Goal: Task Accomplishment & Management: Manage account settings

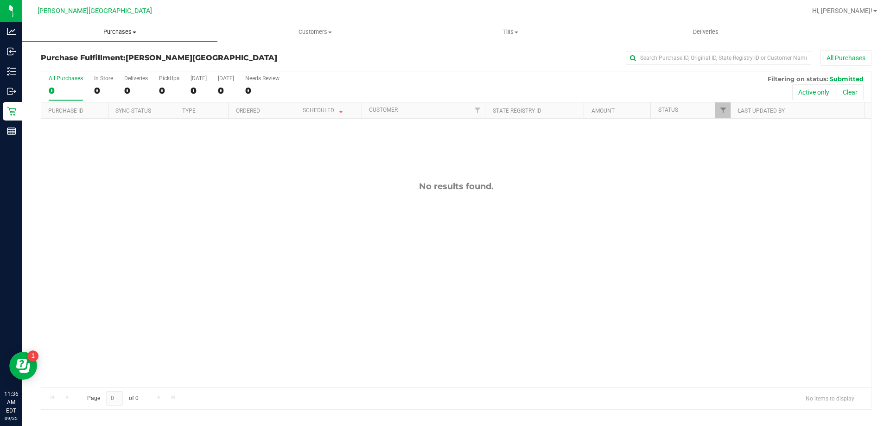
click at [121, 33] on span "Purchases" at bounding box center [119, 32] width 195 height 8
click at [90, 61] on li "Summary of purchases" at bounding box center [119, 56] width 195 height 11
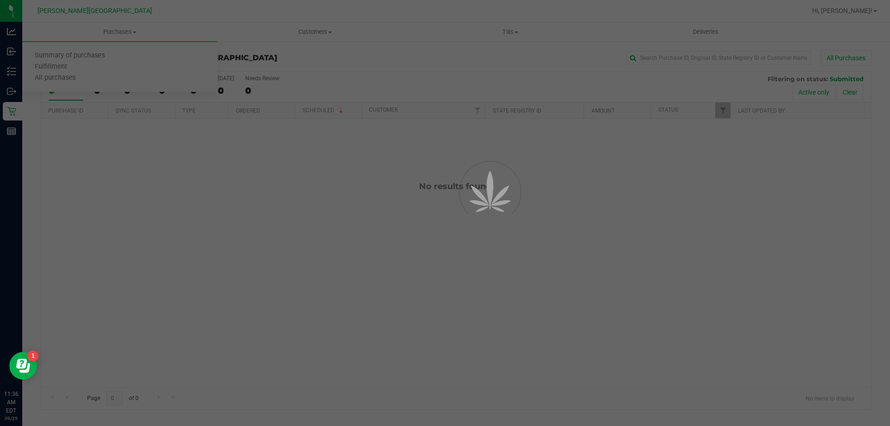
click at [111, 29] on div at bounding box center [445, 213] width 890 height 426
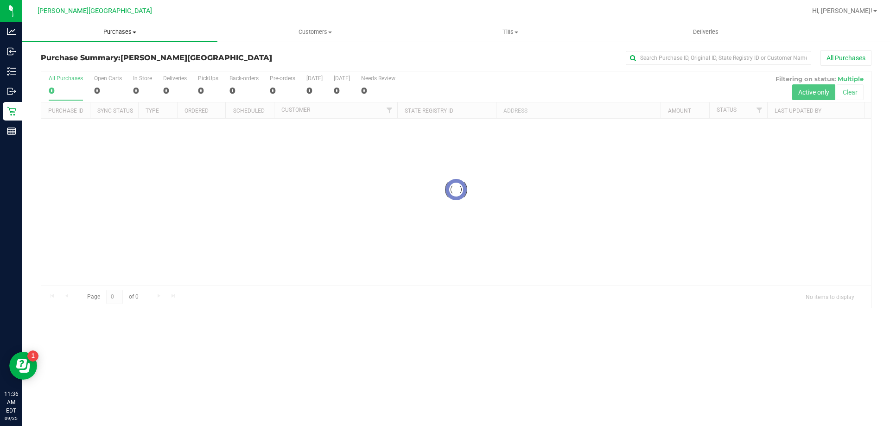
click at [115, 33] on span "Purchases" at bounding box center [119, 32] width 195 height 8
click at [77, 67] on span "Fulfillment" at bounding box center [50, 67] width 57 height 8
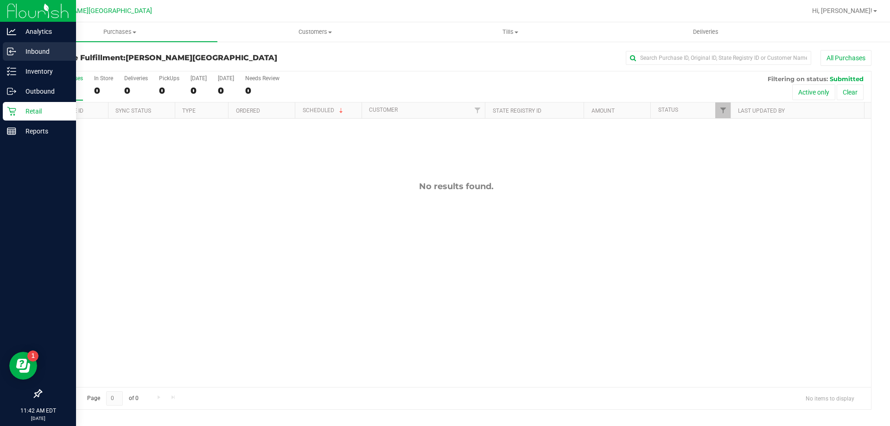
click at [44, 57] on p "Inbound" at bounding box center [44, 51] width 56 height 11
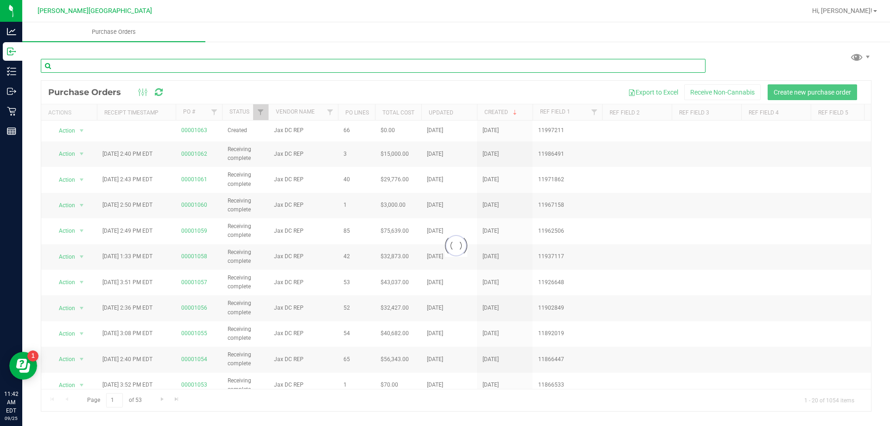
click at [111, 68] on input "text" at bounding box center [373, 66] width 665 height 14
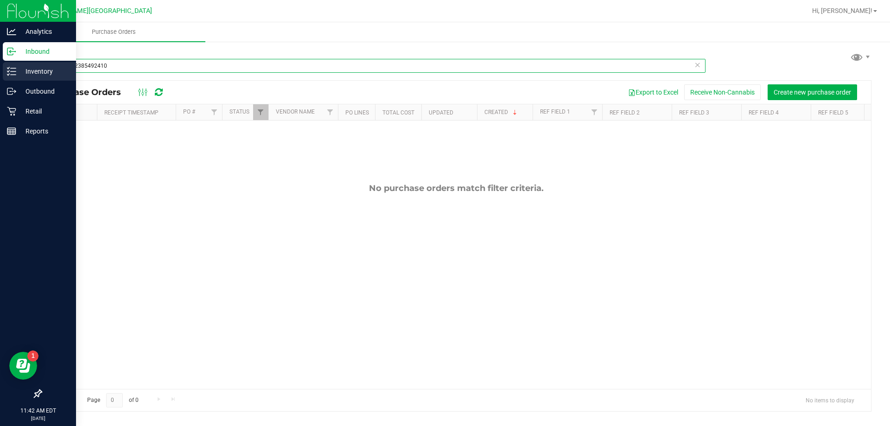
type input "2416522385492410"
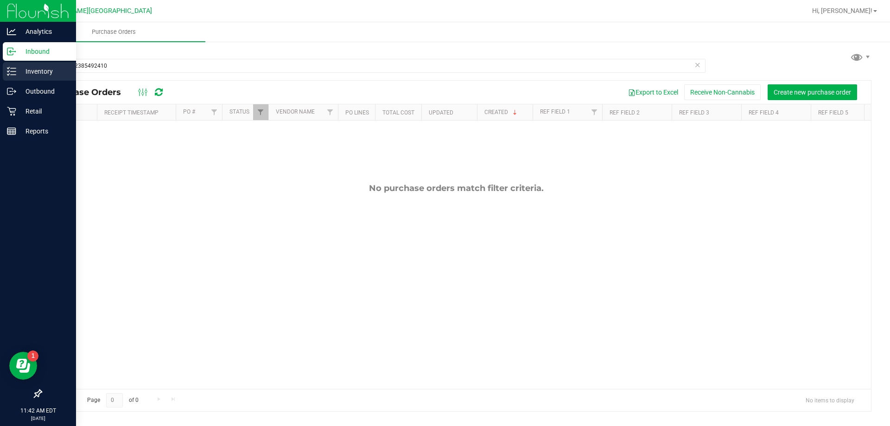
click at [29, 72] on p "Inventory" at bounding box center [44, 71] width 56 height 11
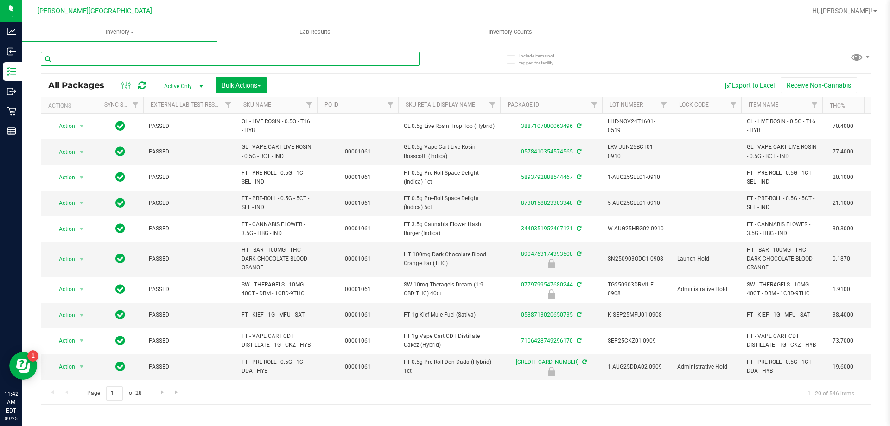
click at [121, 62] on input "text" at bounding box center [230, 59] width 379 height 14
type input "2416522385492410"
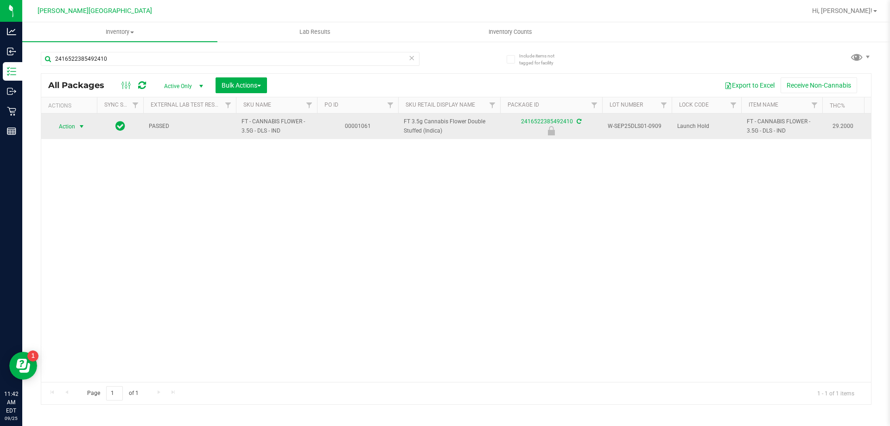
click at [73, 124] on span "Action" at bounding box center [63, 126] width 25 height 13
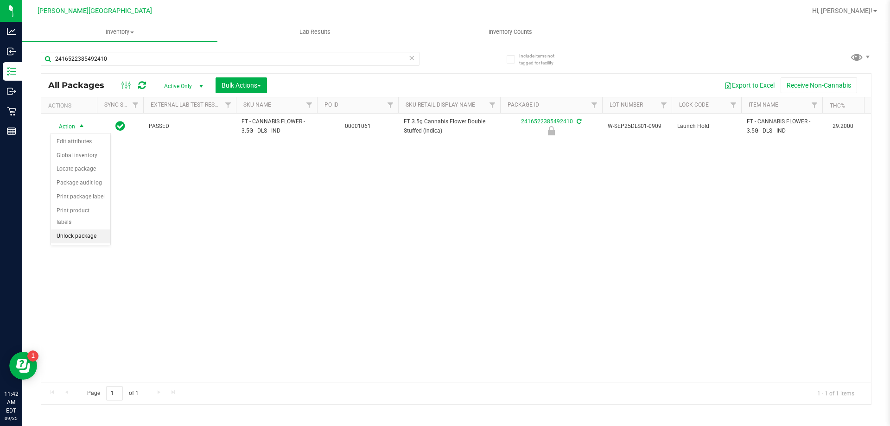
click at [85, 230] on li "Unlock package" at bounding box center [80, 237] width 59 height 14
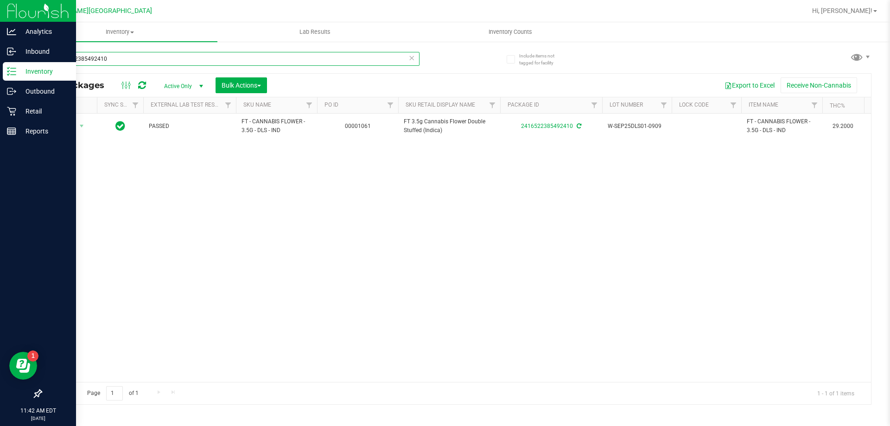
drag, startPoint x: 172, startPoint y: 54, endPoint x: 0, endPoint y: 62, distance: 172.2
click at [0, 62] on div "Analytics Inbound Inventory Outbound Retail Reports 11:42 AM EDT [DATE] 09/25 […" at bounding box center [445, 213] width 890 height 426
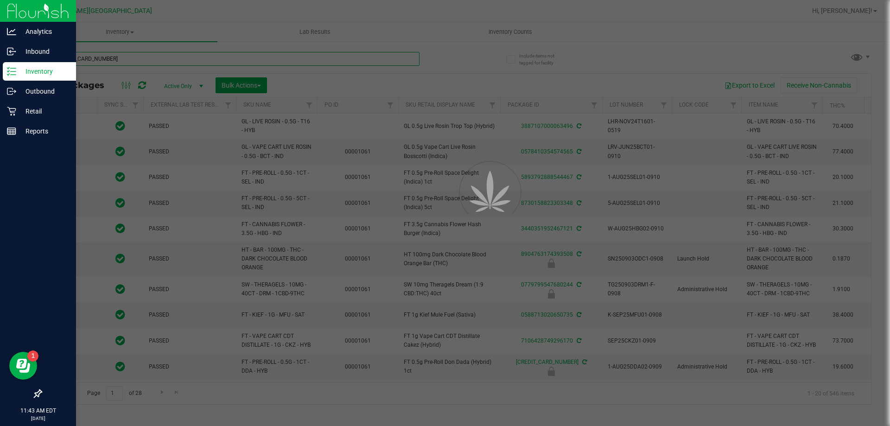
type input "[CREDIT_CARD_NUMBER]"
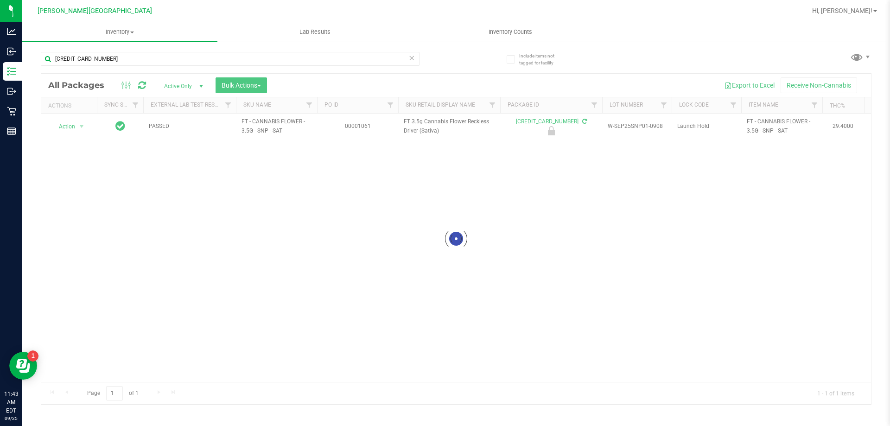
click at [77, 124] on div at bounding box center [456, 239] width 830 height 331
click at [77, 125] on span "select" at bounding box center [82, 126] width 12 height 13
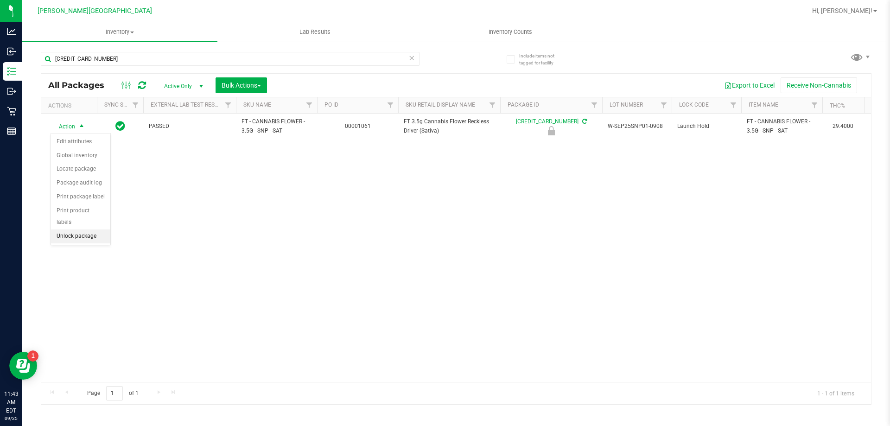
click at [93, 230] on li "Unlock package" at bounding box center [80, 237] width 59 height 14
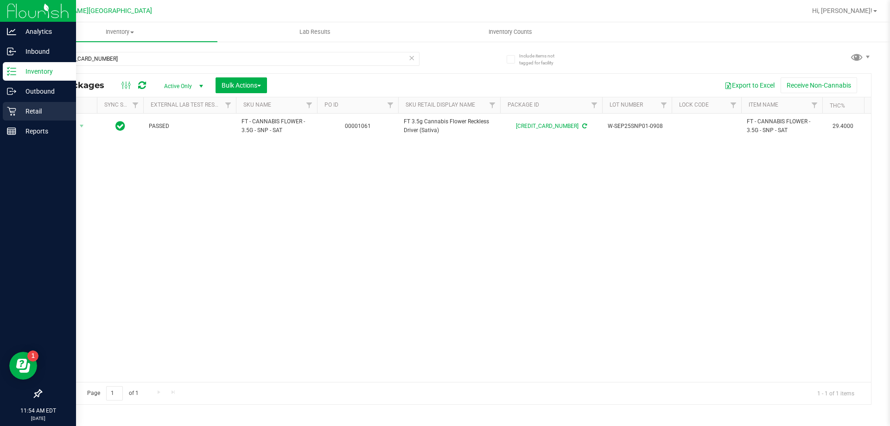
click at [19, 110] on p "Retail" at bounding box center [44, 111] width 56 height 11
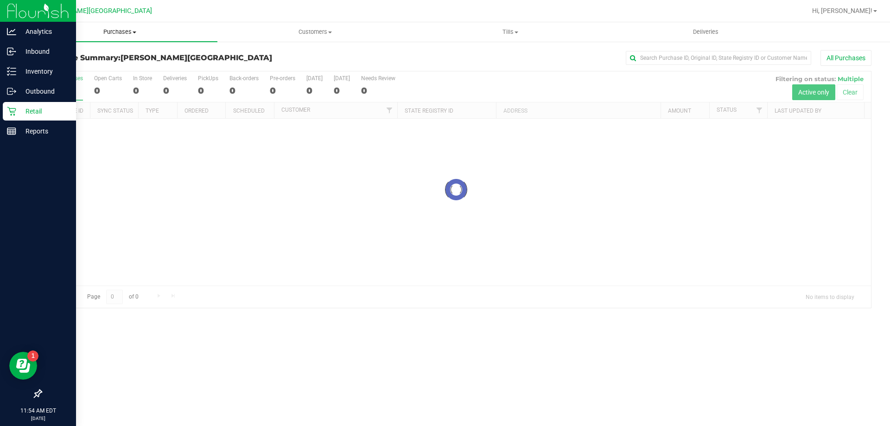
click at [128, 31] on span "Purchases" at bounding box center [119, 32] width 195 height 8
click at [81, 67] on li "Fulfillment" at bounding box center [119, 67] width 195 height 11
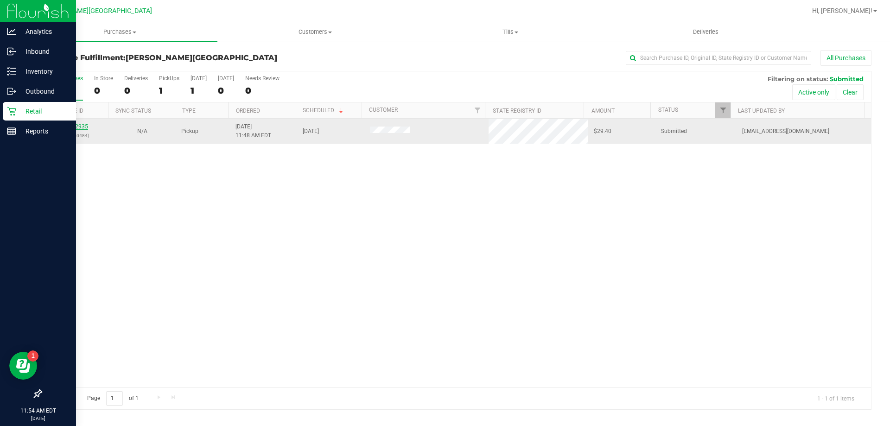
click at [79, 126] on link "12002935" at bounding box center [75, 126] width 26 height 6
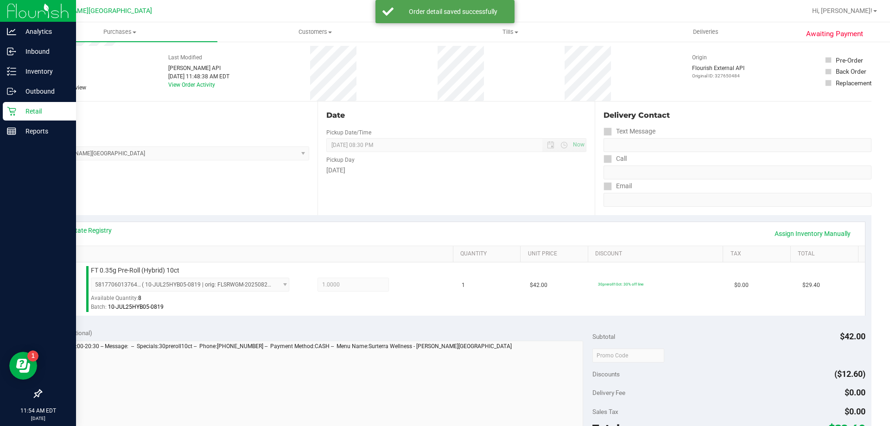
scroll to position [232, 0]
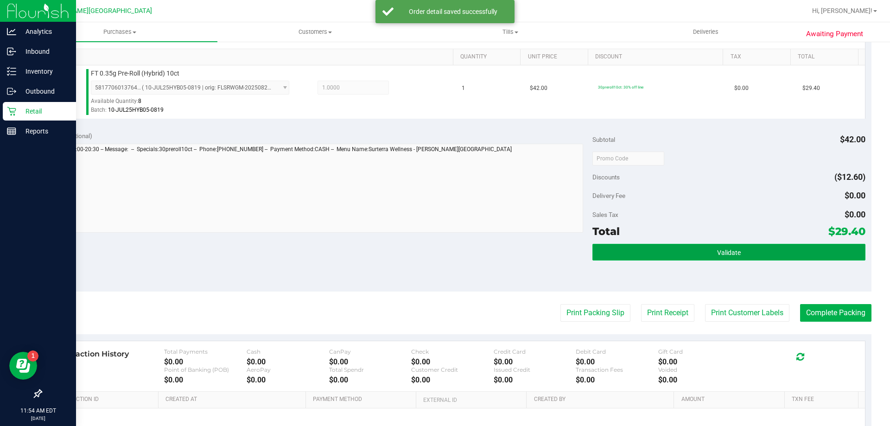
click at [689, 260] on button "Validate" at bounding box center [729, 252] width 273 height 17
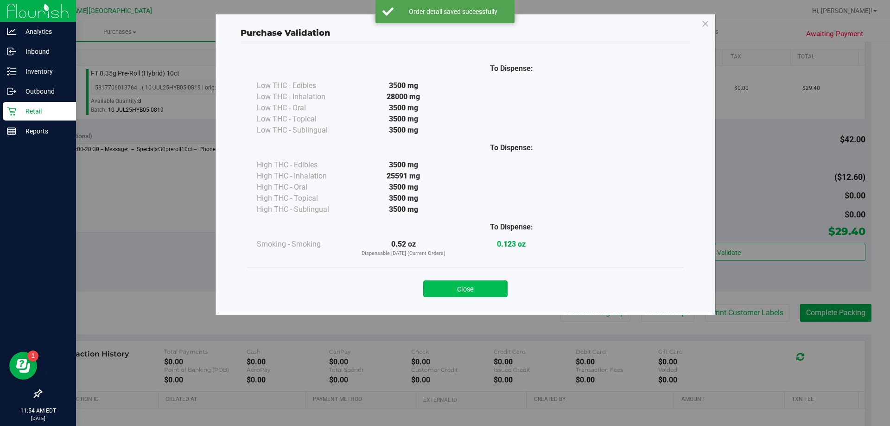
click at [484, 297] on button "Close" at bounding box center [465, 289] width 84 height 17
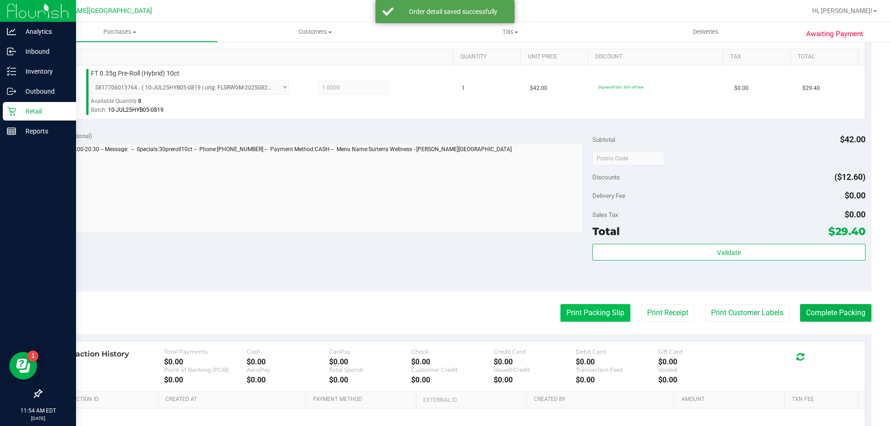
click at [582, 310] on button "Print Packing Slip" at bounding box center [596, 313] width 70 height 18
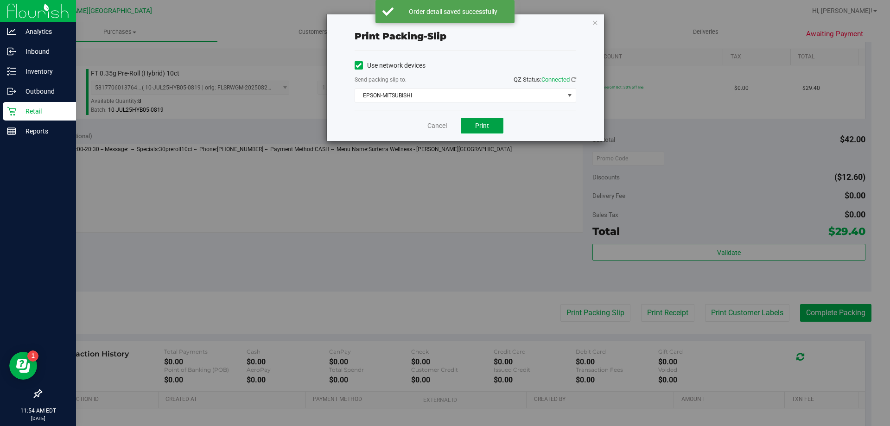
click at [488, 129] on button "Print" at bounding box center [482, 126] width 43 height 16
click at [595, 20] on icon "button" at bounding box center [595, 22] width 6 height 11
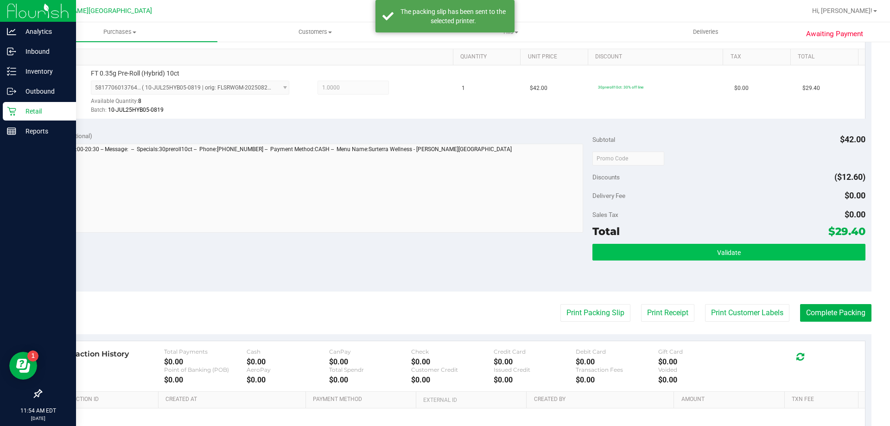
drag, startPoint x: 747, startPoint y: 241, endPoint x: 749, endPoint y: 251, distance: 10.8
click at [747, 244] on div "Subtotal $42.00 Discounts ($12.60) Delivery Fee $0.00 Sales Tax $0.00 Total $29…" at bounding box center [729, 208] width 273 height 154
click at [749, 251] on button "Validate" at bounding box center [729, 252] width 273 height 17
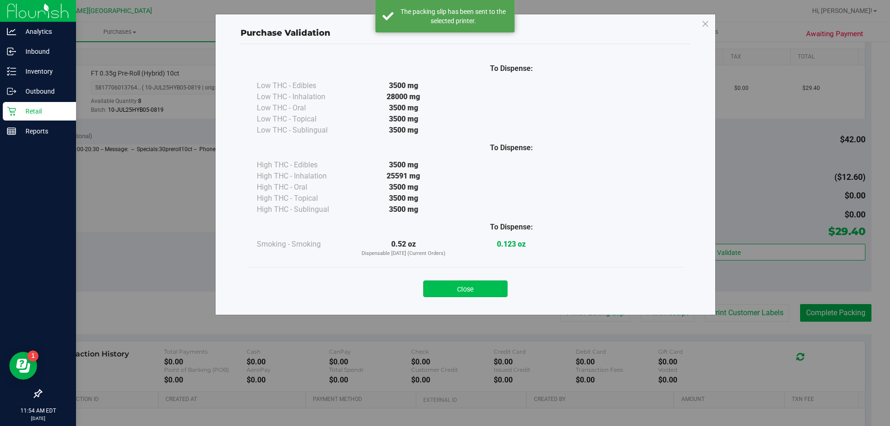
click at [435, 290] on button "Close" at bounding box center [465, 289] width 84 height 17
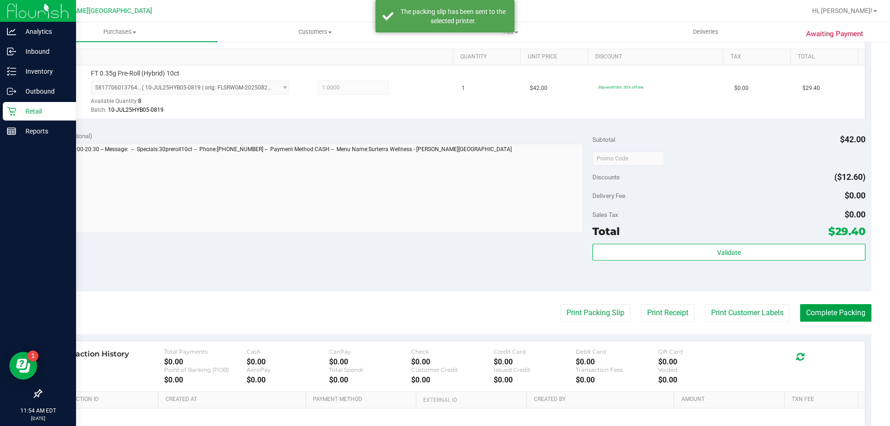
click at [836, 304] on button "Complete Packing" at bounding box center [835, 313] width 71 height 18
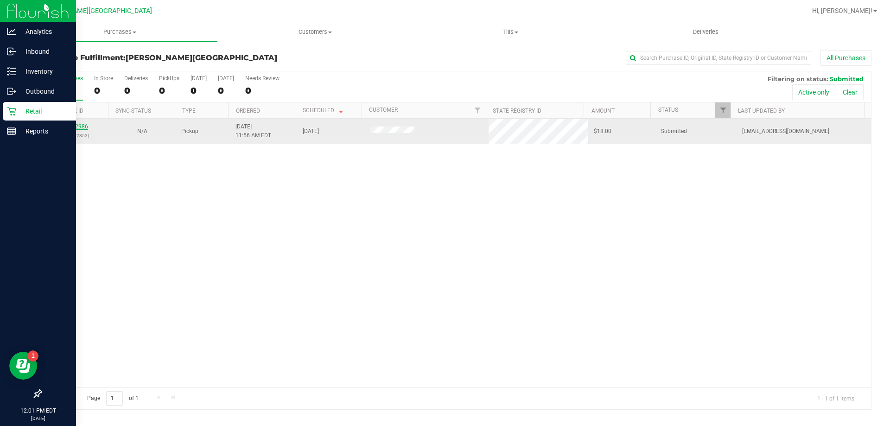
click at [71, 126] on link "12002986" at bounding box center [75, 126] width 26 height 6
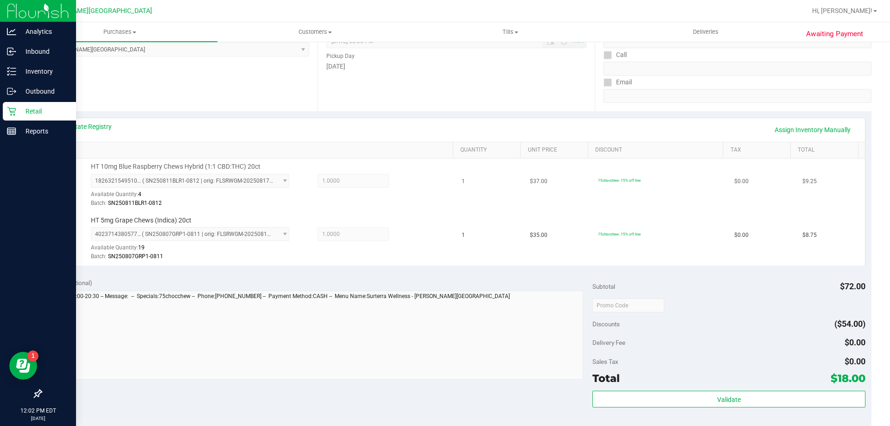
scroll to position [139, 0]
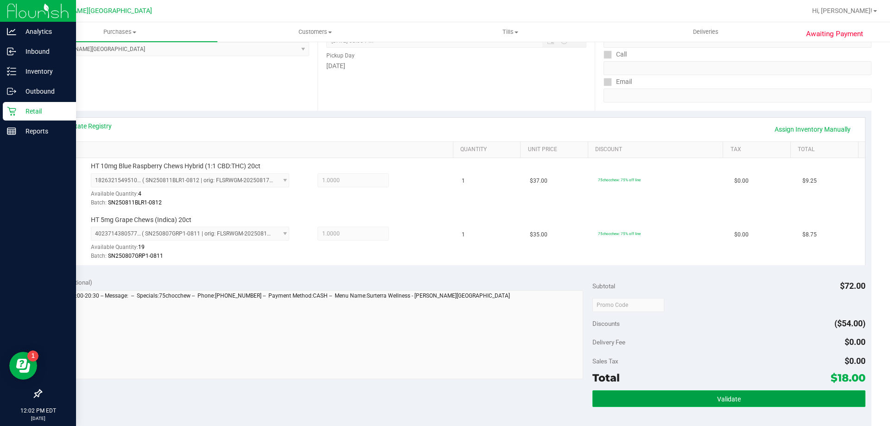
click at [769, 396] on button "Validate" at bounding box center [729, 398] width 273 height 17
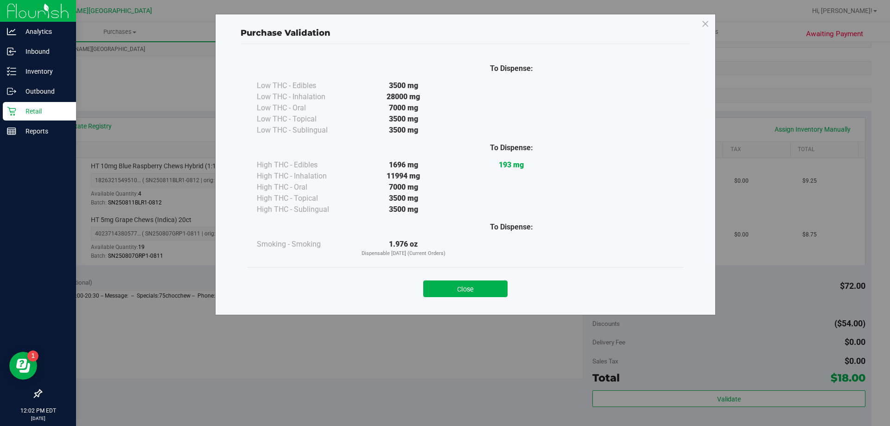
click at [494, 280] on div "Close" at bounding box center [466, 285] width 422 height 23
click at [503, 280] on div "Close" at bounding box center [466, 285] width 422 height 23
click at [500, 281] on button "Close" at bounding box center [465, 289] width 84 height 17
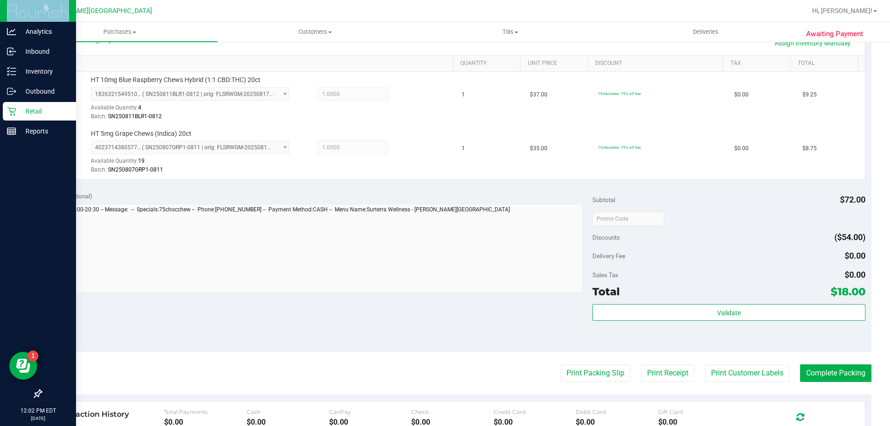
scroll to position [325, 0]
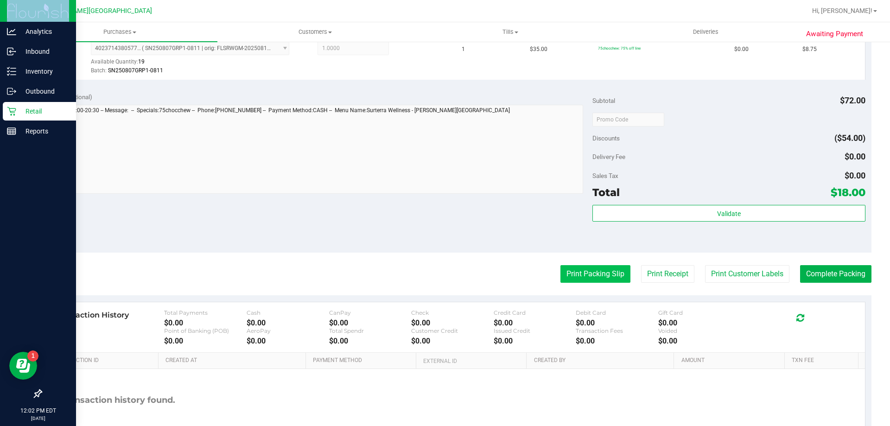
click at [568, 272] on button "Print Packing Slip" at bounding box center [596, 274] width 70 height 18
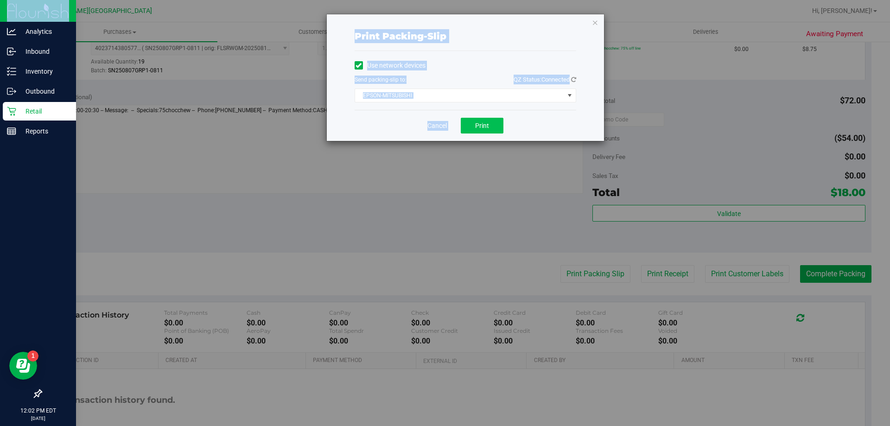
click at [490, 124] on button "Print" at bounding box center [482, 126] width 43 height 16
click at [593, 22] on icon "button" at bounding box center [595, 22] width 6 height 11
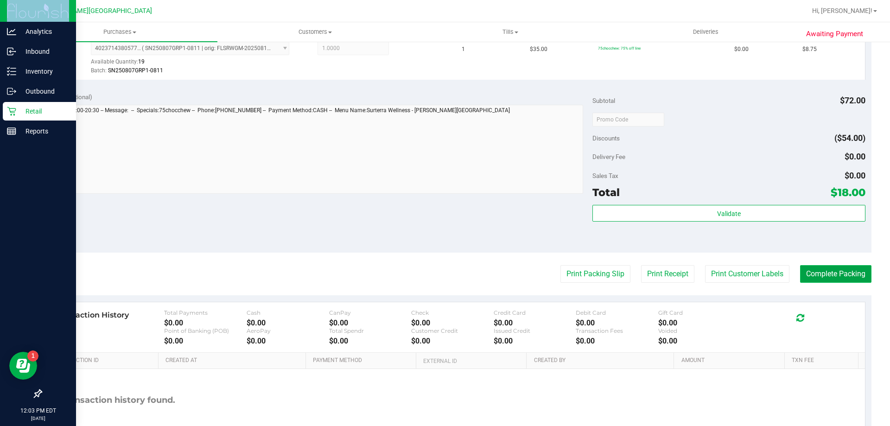
click at [836, 274] on button "Complete Packing" at bounding box center [835, 274] width 71 height 18
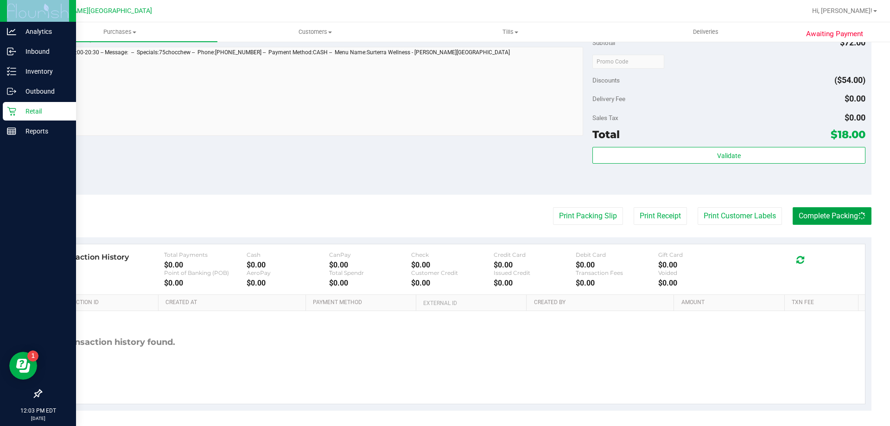
scroll to position [386, 0]
